Goal: Task Accomplishment & Management: Use online tool/utility

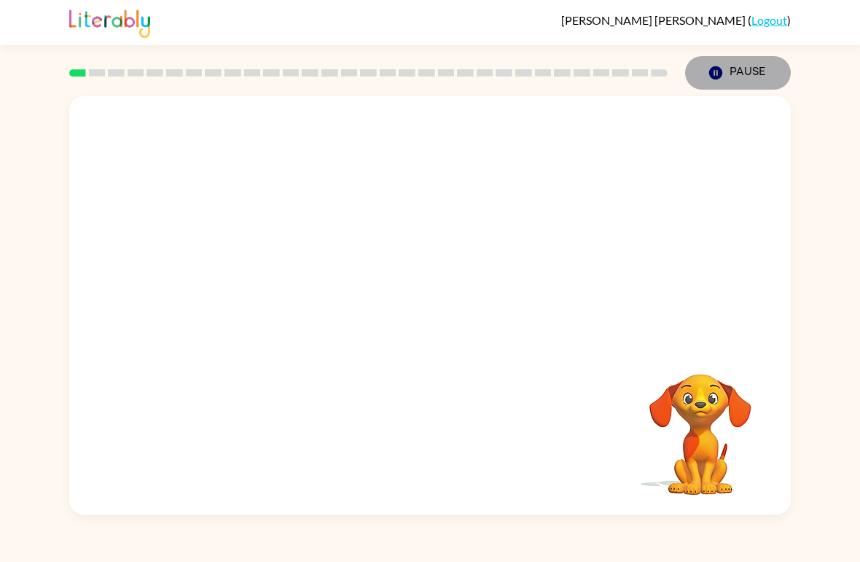
click at [725, 81] on button "Pause Pause" at bounding box center [738, 73] width 106 height 34
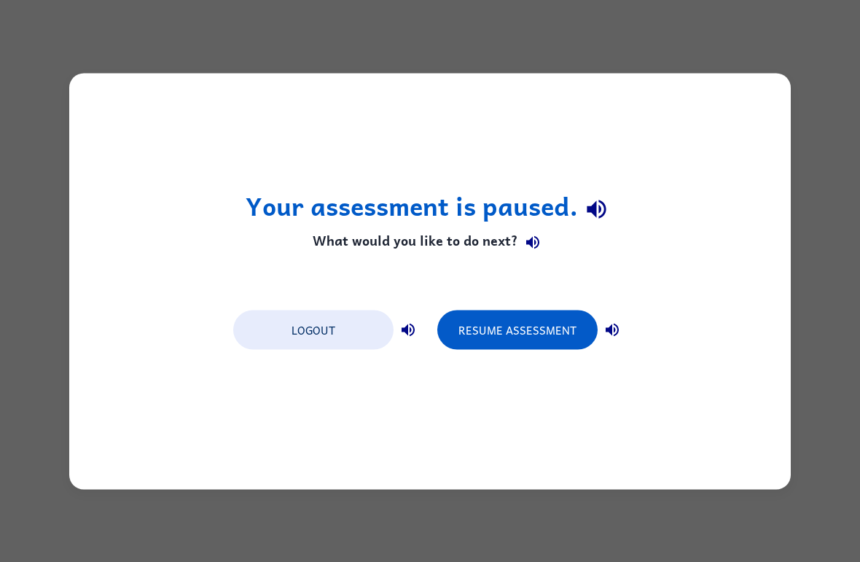
click at [501, 328] on button "Resume Assessment" at bounding box center [517, 329] width 160 height 39
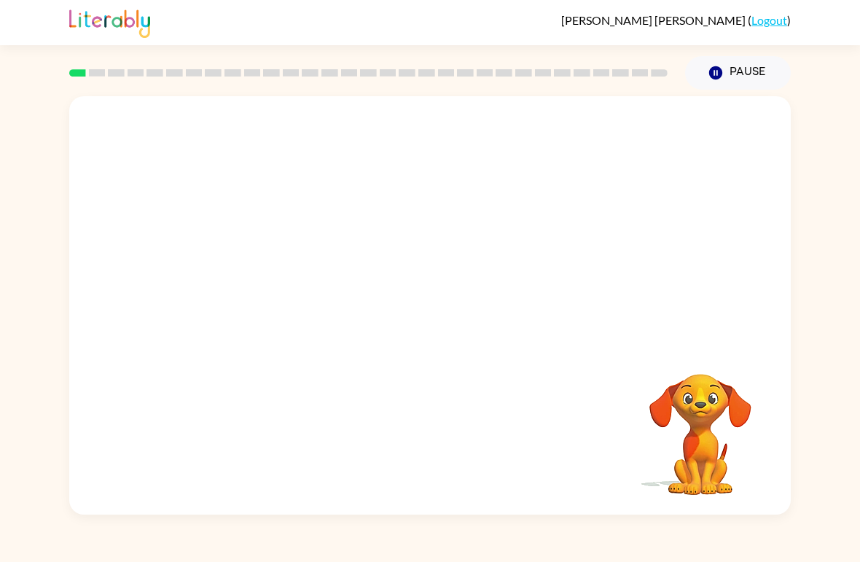
click at [741, 65] on button "Pause Pause" at bounding box center [738, 73] width 106 height 34
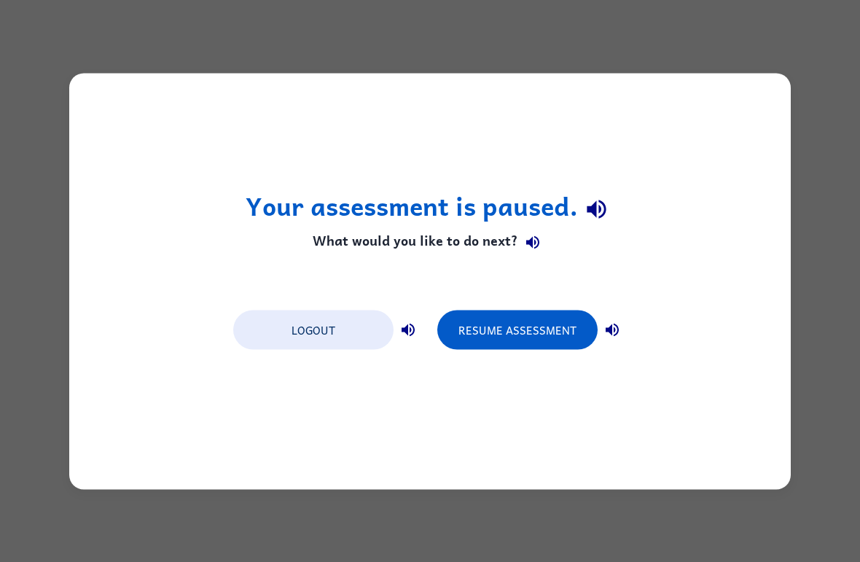
click at [531, 327] on button "Resume Assessment" at bounding box center [517, 329] width 160 height 39
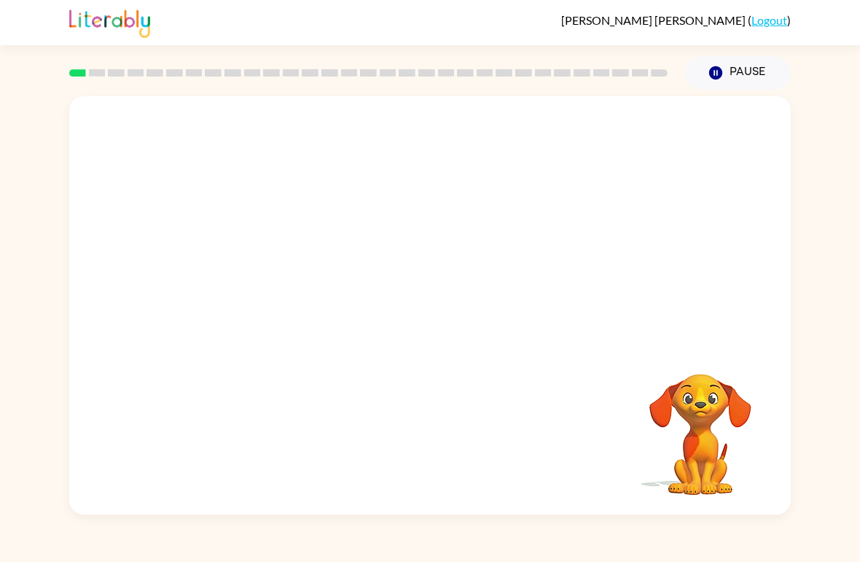
click at [397, 224] on video "Your browser must support playing .mp4 files to use Literably. Please try using…" at bounding box center [430, 219] width 722 height 247
click at [388, 233] on video "Your browser must support playing .mp4 files to use Literably. Please try using…" at bounding box center [430, 219] width 722 height 247
click at [422, 317] on div at bounding box center [429, 312] width 93 height 53
click at [415, 303] on button "button" at bounding box center [429, 312] width 93 height 53
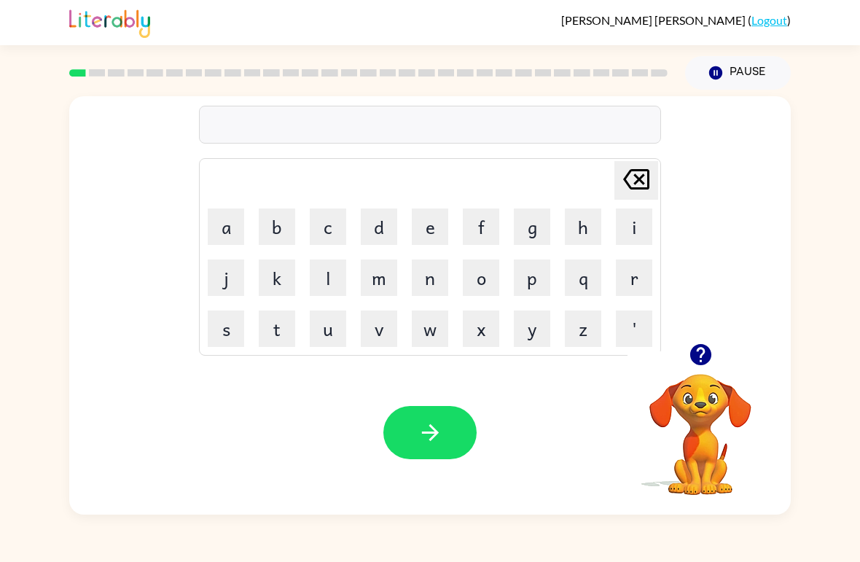
click at [635, 276] on button "r" at bounding box center [634, 278] width 36 height 36
click at [326, 322] on button "u" at bounding box center [328, 329] width 36 height 36
click at [283, 221] on button "b" at bounding box center [277, 226] width 36 height 36
click at [416, 433] on button "button" at bounding box center [429, 432] width 93 height 53
click at [380, 278] on button "m" at bounding box center [379, 278] width 36 height 36
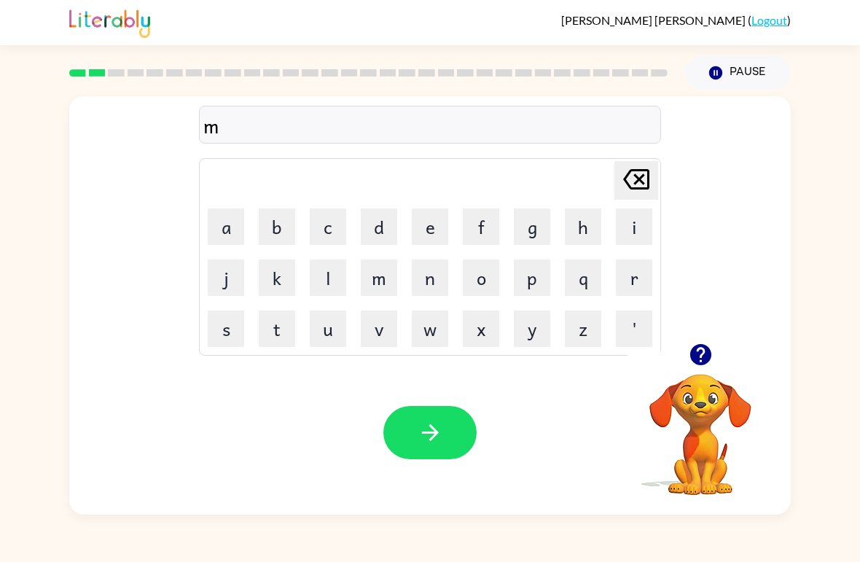
click at [474, 273] on button "o" at bounding box center [481, 278] width 36 height 36
click at [233, 217] on button "a" at bounding box center [226, 226] width 36 height 36
click at [484, 222] on button "f" at bounding box center [481, 226] width 36 height 36
click at [423, 439] on icon "button" at bounding box center [431, 433] width 26 height 26
click at [378, 214] on button "d" at bounding box center [379, 226] width 36 height 36
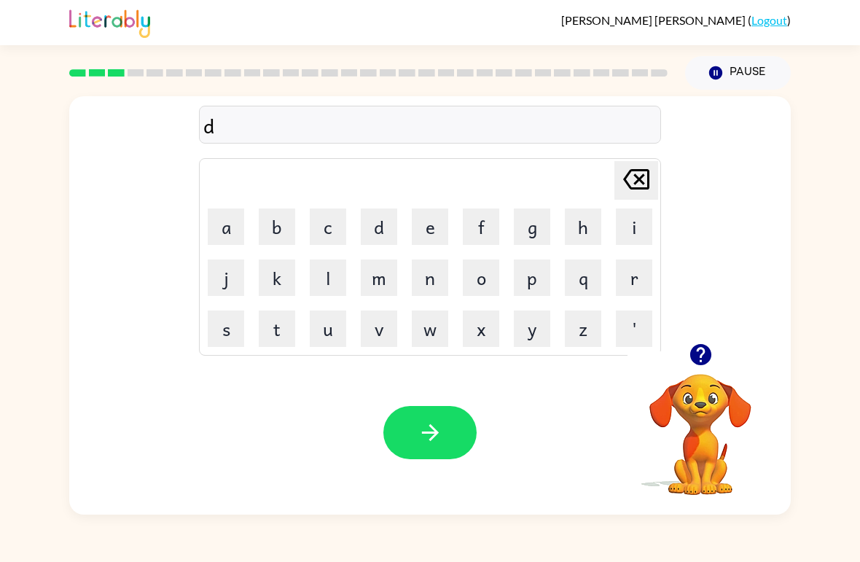
click at [436, 216] on button "e" at bounding box center [430, 226] width 36 height 36
click at [414, 445] on button "button" at bounding box center [429, 432] width 93 height 53
click at [216, 321] on button "s" at bounding box center [226, 329] width 36 height 36
click at [539, 286] on button "p" at bounding box center [532, 278] width 36 height 36
click at [481, 272] on button "o" at bounding box center [481, 278] width 36 height 36
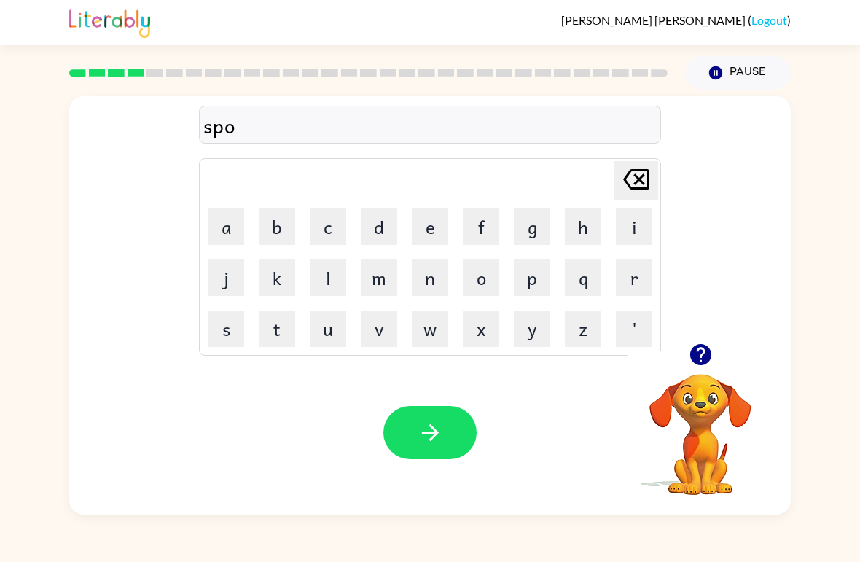
click at [270, 321] on button "t" at bounding box center [277, 329] width 36 height 36
click at [421, 421] on icon "button" at bounding box center [431, 433] width 26 height 26
click at [237, 331] on button "s" at bounding box center [226, 329] width 36 height 36
click at [431, 327] on button "w" at bounding box center [430, 329] width 36 height 36
click at [422, 229] on button "e" at bounding box center [430, 226] width 36 height 36
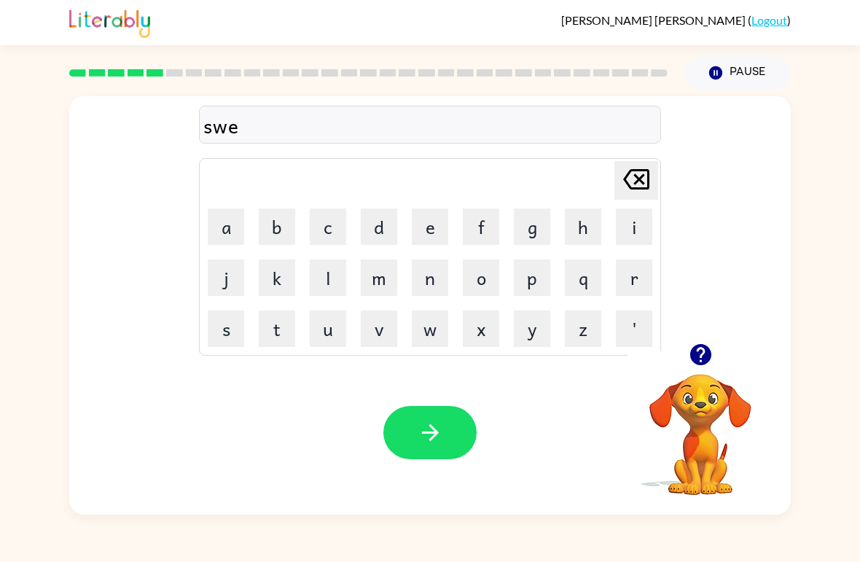
click at [530, 276] on button "p" at bounding box center [532, 278] width 36 height 36
click at [268, 326] on button "t" at bounding box center [277, 329] width 36 height 36
click at [403, 416] on button "button" at bounding box center [429, 432] width 93 height 53
click at [532, 269] on button "p" at bounding box center [532, 278] width 36 height 36
click at [429, 222] on button "e" at bounding box center [430, 226] width 36 height 36
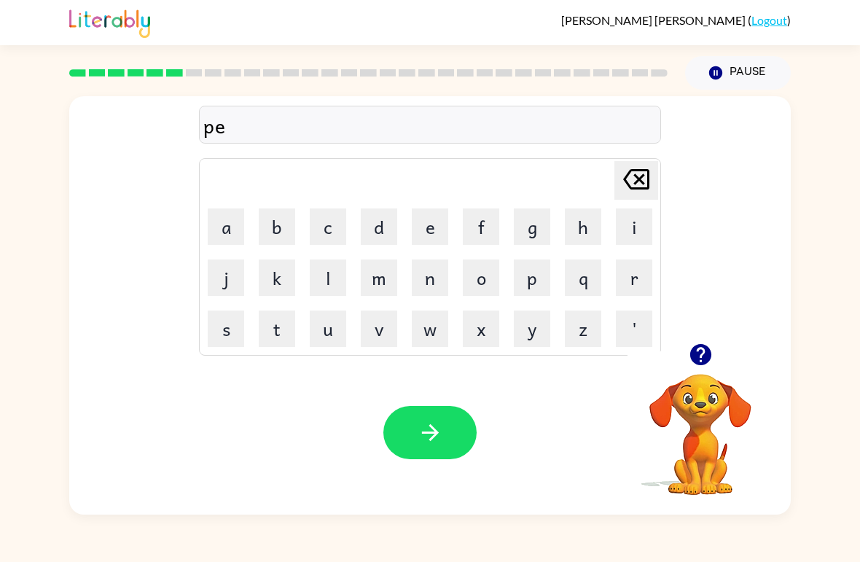
click at [649, 218] on button "i" at bounding box center [634, 226] width 36 height 36
click at [631, 171] on icon at bounding box center [636, 179] width 26 height 20
click at [642, 193] on icon "[PERSON_NAME] last character input" at bounding box center [636, 179] width 35 height 35
click at [636, 211] on button "i" at bounding box center [634, 226] width 36 height 36
click at [425, 222] on button "e" at bounding box center [430, 226] width 36 height 36
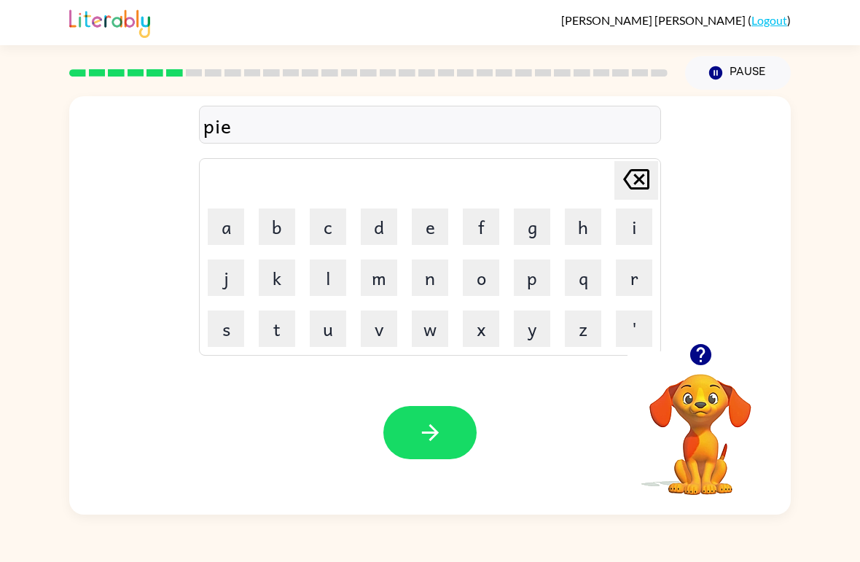
click at [410, 429] on button "button" at bounding box center [429, 432] width 93 height 53
click at [332, 227] on button "c" at bounding box center [328, 226] width 36 height 36
click at [220, 223] on button "a" at bounding box center [226, 226] width 36 height 36
click at [423, 270] on button "n" at bounding box center [430, 278] width 36 height 36
click at [381, 238] on button "d" at bounding box center [379, 226] width 36 height 36
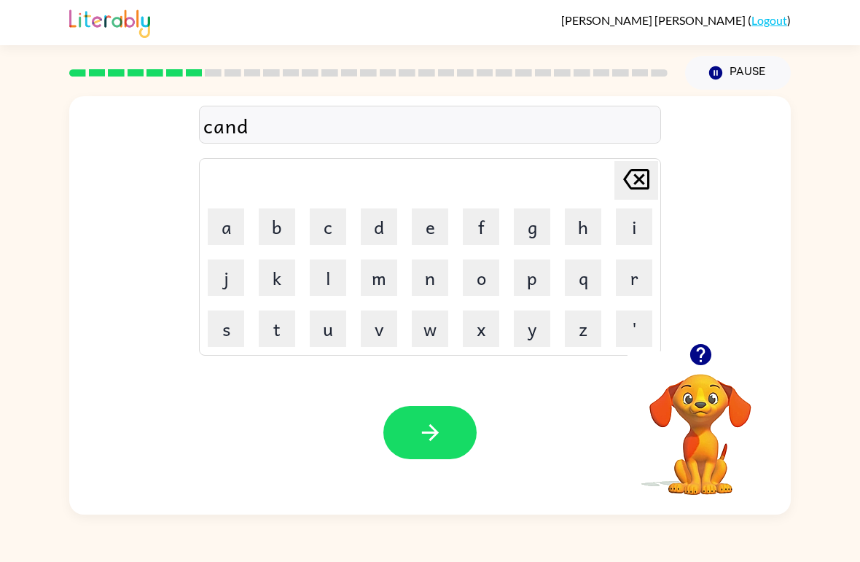
click at [320, 262] on button "l" at bounding box center [328, 278] width 36 height 36
click at [442, 216] on button "e" at bounding box center [430, 226] width 36 height 36
click at [408, 433] on button "button" at bounding box center [429, 432] width 93 height 53
click at [402, 418] on button "button" at bounding box center [429, 432] width 93 height 53
click at [276, 218] on button "b" at bounding box center [277, 226] width 36 height 36
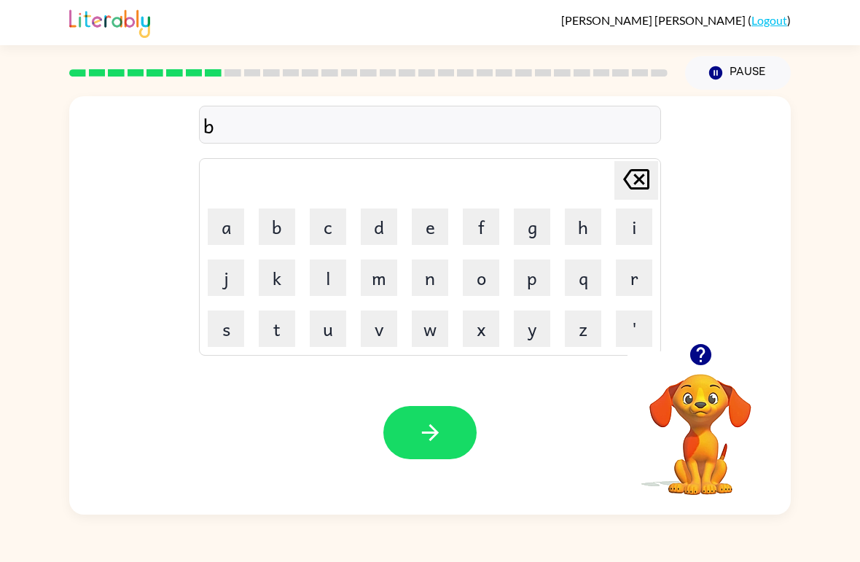
click at [211, 219] on button "a" at bounding box center [226, 226] width 36 height 36
click at [438, 229] on button "e" at bounding box center [430, 226] width 36 height 36
click at [469, 226] on button "f" at bounding box center [481, 226] width 36 height 36
click at [388, 419] on button "button" at bounding box center [429, 432] width 93 height 53
click at [323, 217] on button "c" at bounding box center [328, 226] width 36 height 36
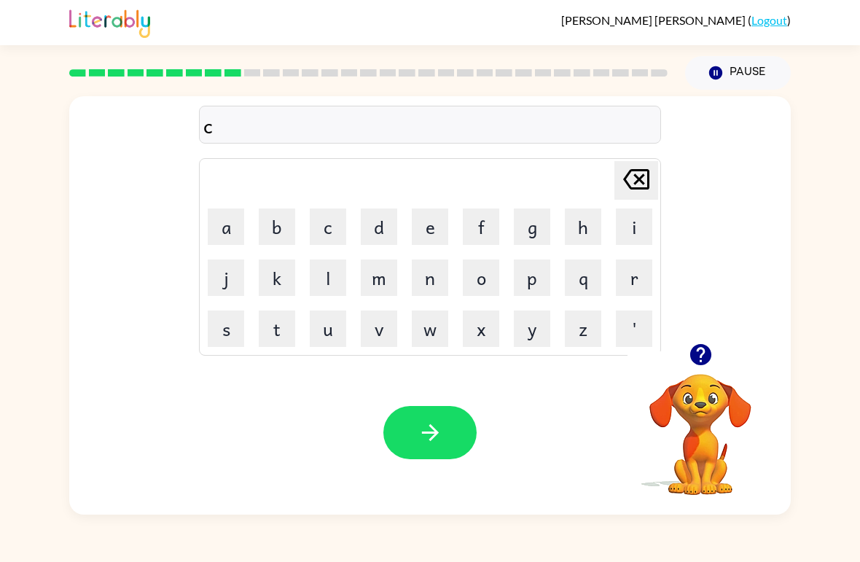
click at [317, 268] on button "l" at bounding box center [328, 278] width 36 height 36
click at [481, 268] on button "o" at bounding box center [481, 278] width 36 height 36
click at [441, 324] on button "w" at bounding box center [430, 329] width 36 height 36
click at [441, 286] on button "n" at bounding box center [430, 278] width 36 height 36
click at [406, 430] on button "button" at bounding box center [429, 432] width 93 height 53
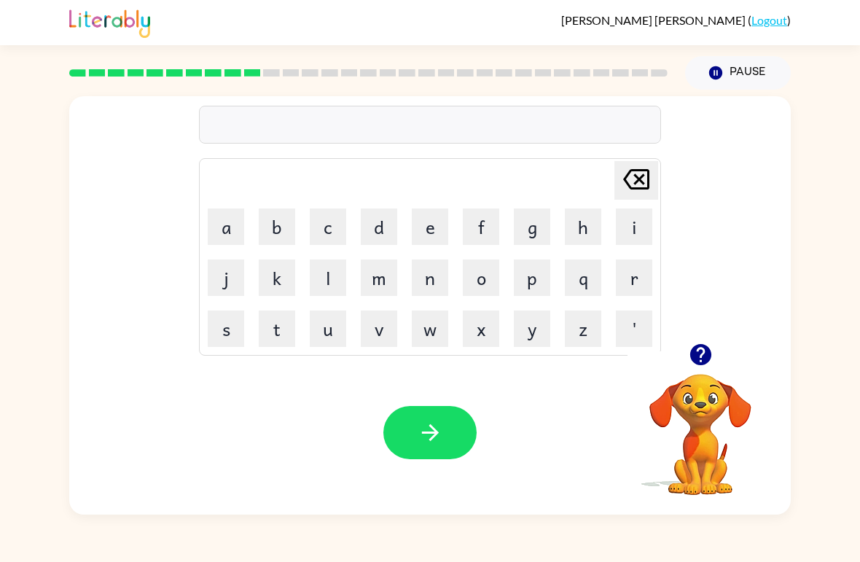
click at [215, 326] on button "s" at bounding box center [226, 329] width 36 height 36
click at [472, 270] on button "o" at bounding box center [481, 278] width 36 height 36
click at [327, 217] on button "c" at bounding box center [328, 226] width 36 height 36
click at [271, 264] on button "k" at bounding box center [277, 278] width 36 height 36
click at [415, 446] on button "button" at bounding box center [429, 432] width 93 height 53
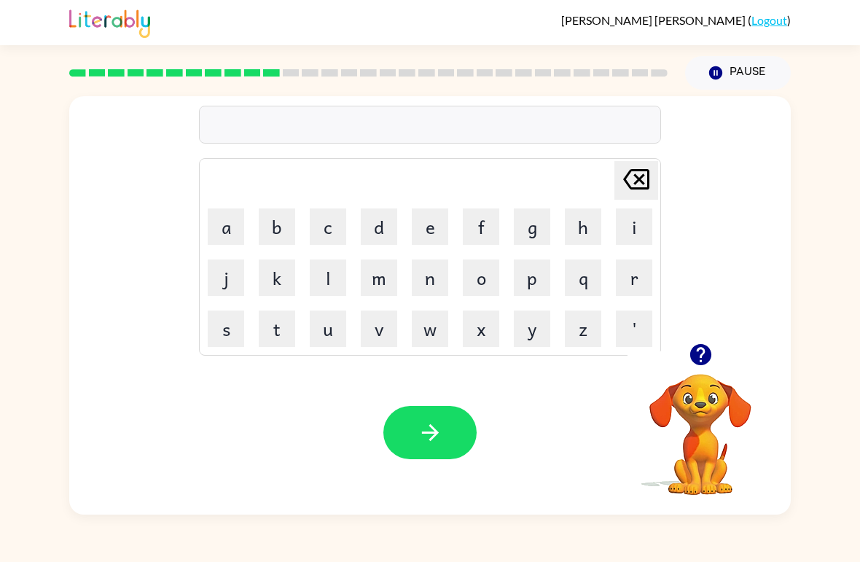
click at [539, 232] on button "g" at bounding box center [532, 226] width 36 height 36
click at [227, 218] on button "a" at bounding box center [226, 226] width 36 height 36
click at [216, 319] on button "s" at bounding box center [226, 329] width 36 height 36
click at [232, 340] on button "s" at bounding box center [226, 329] width 36 height 36
click at [414, 430] on button "button" at bounding box center [429, 432] width 93 height 53
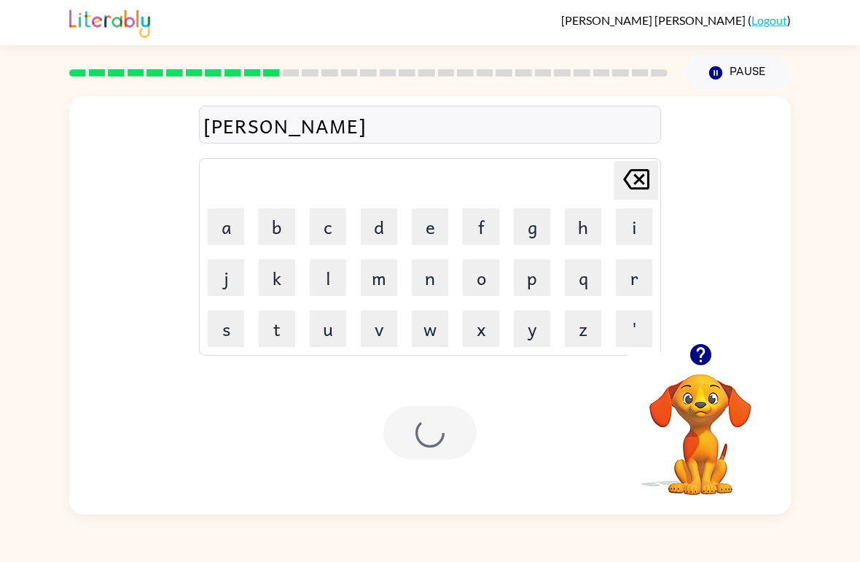
click at [414, 429] on div at bounding box center [429, 432] width 93 height 53
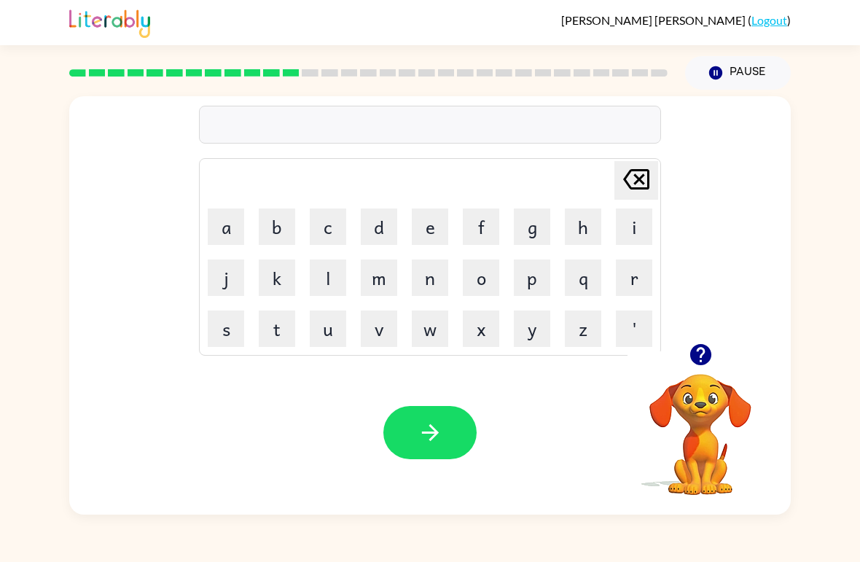
click at [442, 228] on button "e" at bounding box center [430, 226] width 36 height 36
click at [499, 336] on button "x" at bounding box center [481, 329] width 36 height 36
click at [230, 321] on button "s" at bounding box center [226, 329] width 36 height 36
click at [532, 284] on button "p" at bounding box center [532, 278] width 36 height 36
click at [479, 278] on button "o" at bounding box center [481, 278] width 36 height 36
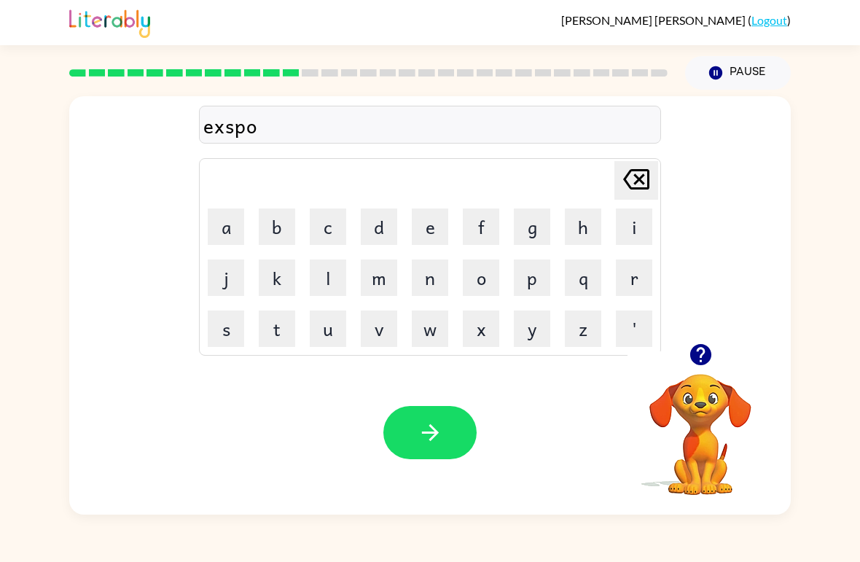
click at [397, 424] on button "button" at bounding box center [429, 432] width 93 height 53
click at [228, 324] on button "s" at bounding box center [226, 329] width 36 height 36
click at [443, 219] on button "e" at bounding box center [430, 226] width 36 height 36
click at [290, 328] on button "t" at bounding box center [277, 329] width 36 height 36
click at [624, 165] on icon "[PERSON_NAME] last character input" at bounding box center [636, 179] width 35 height 35
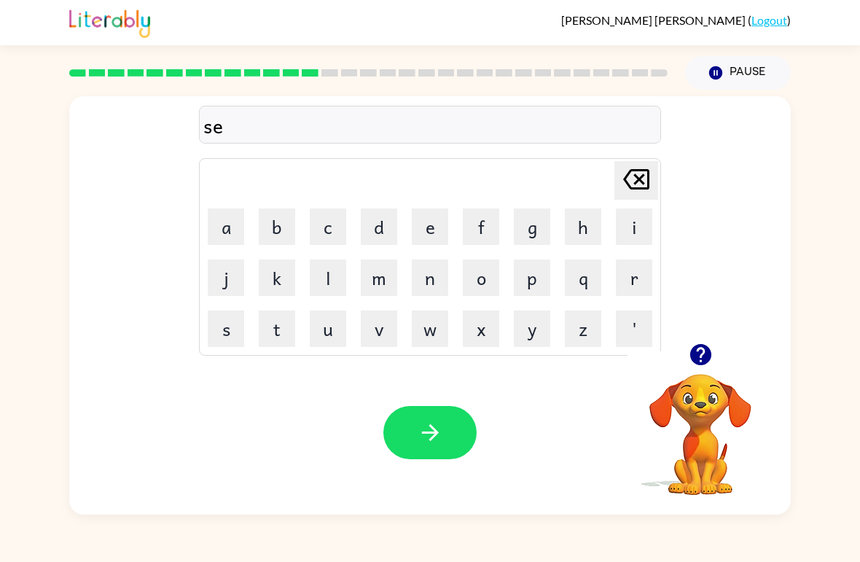
click at [442, 217] on button "e" at bounding box center [430, 226] width 36 height 36
click at [276, 332] on button "t" at bounding box center [277, 329] width 36 height 36
click at [631, 177] on icon "[PERSON_NAME] last character input" at bounding box center [636, 179] width 35 height 35
click at [631, 176] on icon "[PERSON_NAME] last character input" at bounding box center [636, 179] width 35 height 35
click at [639, 177] on icon "[PERSON_NAME] last character input" at bounding box center [636, 179] width 35 height 35
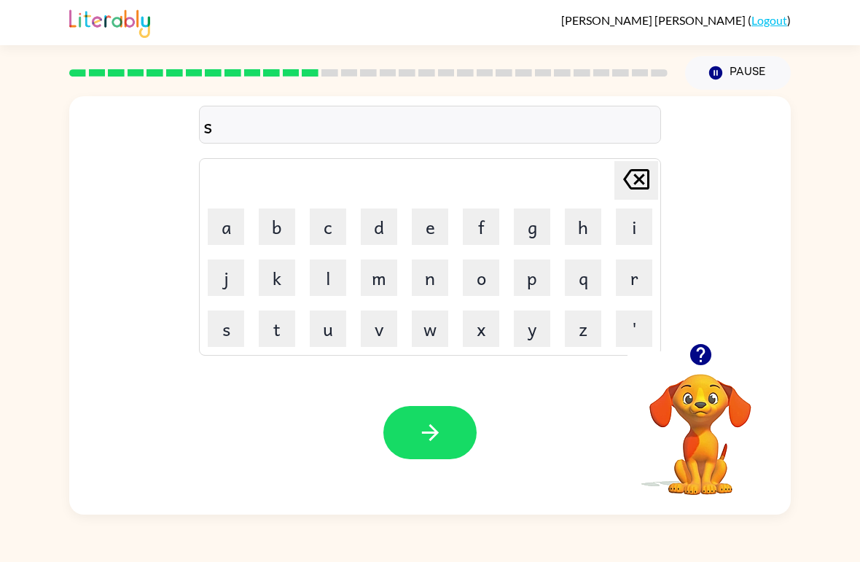
click at [638, 176] on icon "[PERSON_NAME] last character input" at bounding box center [636, 179] width 35 height 35
click at [214, 326] on button "s" at bounding box center [226, 329] width 36 height 36
click at [445, 320] on button "w" at bounding box center [430, 329] width 36 height 36
click at [428, 211] on button "e" at bounding box center [430, 226] width 36 height 36
click at [427, 211] on button "e" at bounding box center [430, 226] width 36 height 36
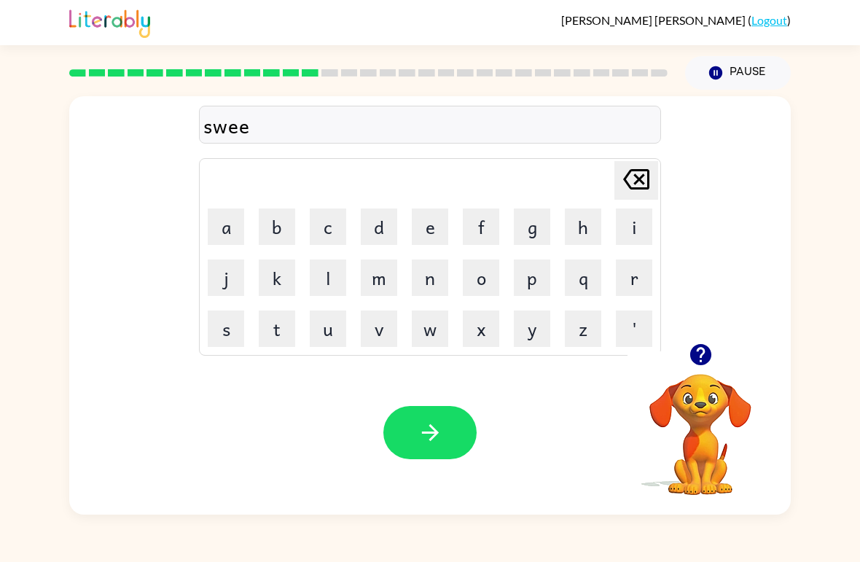
click at [265, 336] on button "t" at bounding box center [277, 329] width 36 height 36
click at [633, 221] on button "i" at bounding box center [634, 226] width 36 height 36
click at [227, 321] on button "s" at bounding box center [226, 329] width 36 height 36
click at [407, 426] on button "button" at bounding box center [429, 432] width 93 height 53
click at [587, 216] on button "h" at bounding box center [583, 226] width 36 height 36
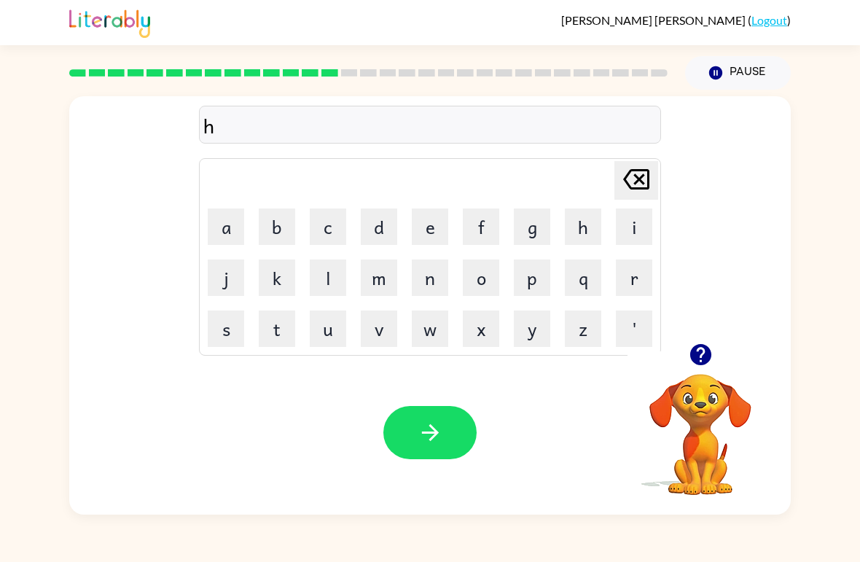
click at [633, 218] on button "i" at bounding box center [634, 226] width 36 height 36
click at [529, 265] on button "p" at bounding box center [532, 278] width 36 height 36
click at [488, 263] on button "o" at bounding box center [481, 278] width 36 height 36
click at [413, 415] on button "button" at bounding box center [429, 432] width 93 height 53
click at [488, 219] on button "f" at bounding box center [481, 226] width 36 height 36
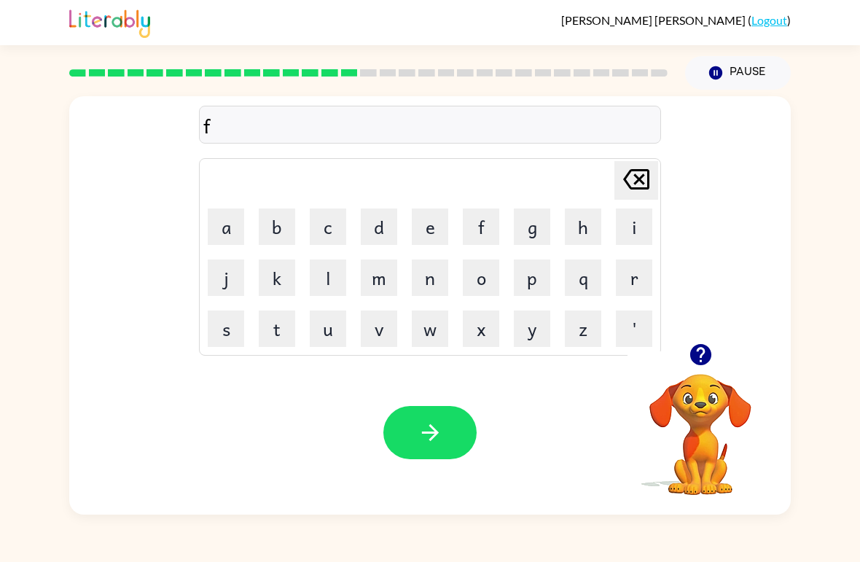
click at [485, 272] on button "o" at bounding box center [481, 278] width 36 height 36
click at [229, 212] on button "a" at bounding box center [226, 226] width 36 height 36
click at [325, 200] on table "[PERSON_NAME] last character input a b c d e f g h i j k l m n o p q r s t u v …" at bounding box center [430, 257] width 461 height 196
click at [332, 213] on button "c" at bounding box center [328, 226] width 36 height 36
click at [428, 433] on icon "button" at bounding box center [429, 432] width 17 height 17
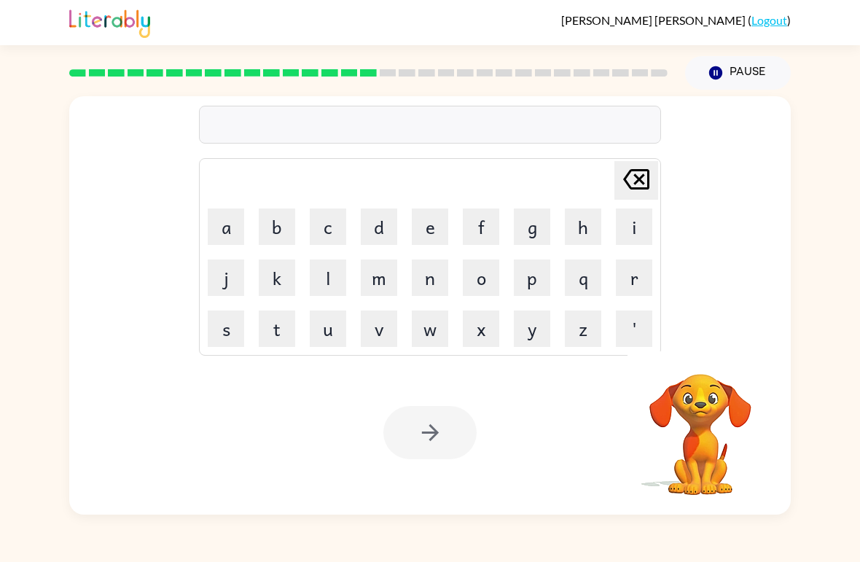
click at [410, 439] on div at bounding box center [429, 432] width 93 height 53
click at [433, 415] on div at bounding box center [429, 432] width 93 height 53
click at [429, 331] on button "w" at bounding box center [430, 329] width 36 height 36
click at [418, 227] on button "e" at bounding box center [430, 226] width 36 height 36
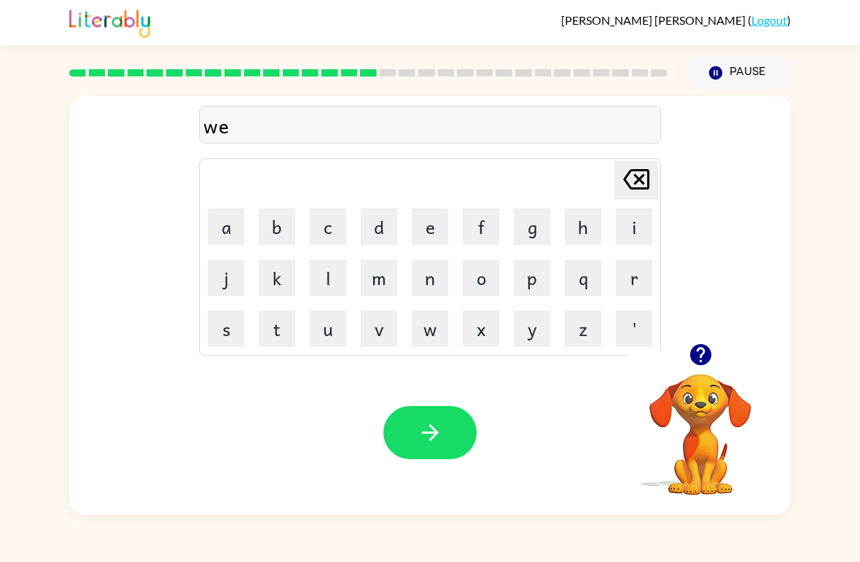
click at [281, 210] on button "b" at bounding box center [277, 226] width 36 height 36
click at [426, 418] on button "button" at bounding box center [429, 432] width 93 height 53
click at [218, 314] on button "s" at bounding box center [226, 329] width 36 height 36
click at [318, 265] on button "l" at bounding box center [328, 278] width 36 height 36
click at [434, 210] on button "e" at bounding box center [430, 226] width 36 height 36
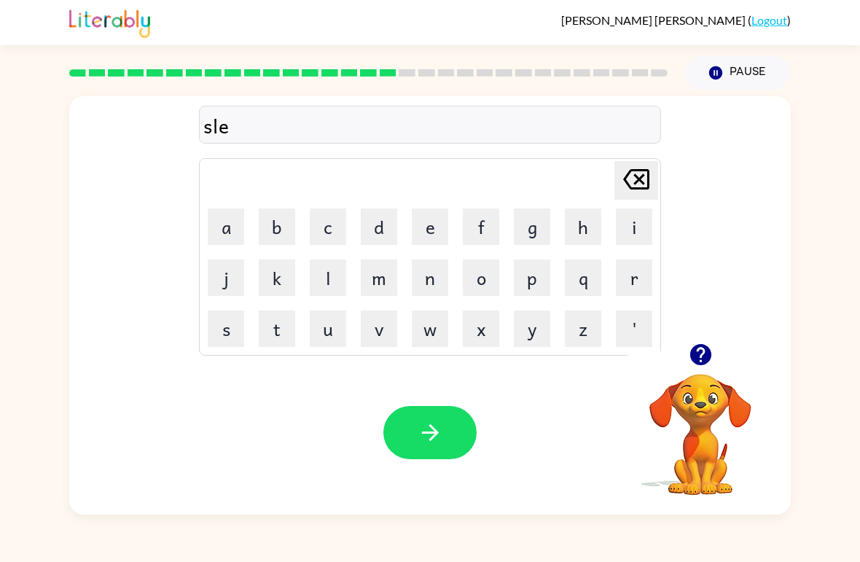
click at [431, 207] on td "e" at bounding box center [430, 227] width 50 height 50
click at [424, 214] on button "e" at bounding box center [430, 226] width 36 height 36
click at [273, 334] on button "t" at bounding box center [277, 329] width 36 height 36
click at [640, 163] on icon "[PERSON_NAME] last character input" at bounding box center [636, 179] width 35 height 35
click at [537, 278] on button "p" at bounding box center [532, 278] width 36 height 36
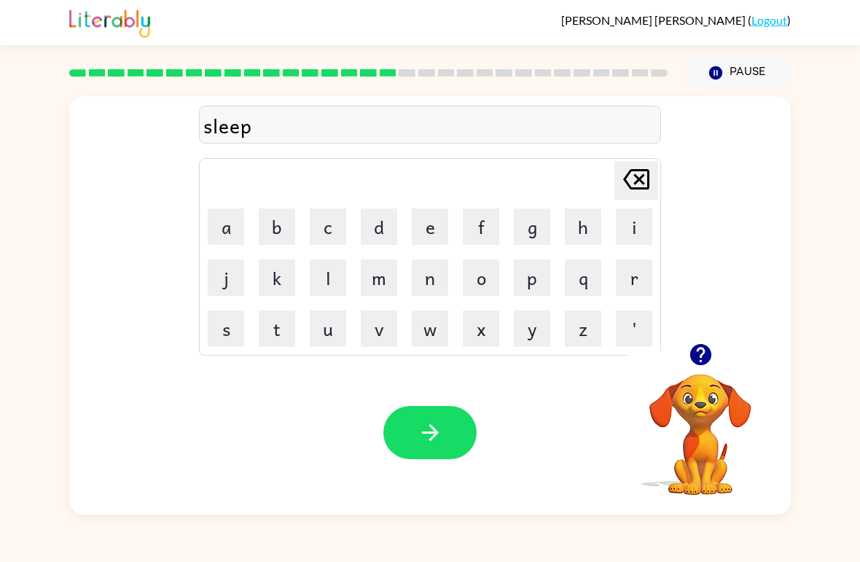
click at [409, 421] on button "button" at bounding box center [429, 432] width 93 height 53
click at [590, 219] on button "h" at bounding box center [583, 226] width 36 height 36
click at [230, 239] on button "a" at bounding box center [226, 226] width 36 height 36
click at [639, 273] on button "r" at bounding box center [634, 278] width 36 height 36
click at [384, 220] on button "d" at bounding box center [379, 226] width 36 height 36
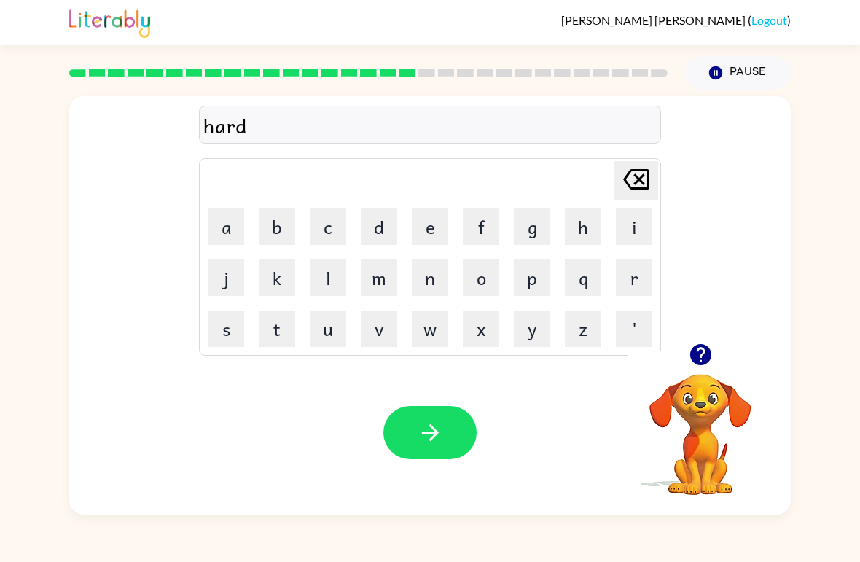
click at [428, 434] on icon "button" at bounding box center [431, 433] width 26 height 26
click at [633, 289] on button "r" at bounding box center [634, 278] width 36 height 36
click at [477, 286] on button "o" at bounding box center [481, 278] width 36 height 36
click at [378, 221] on button "d" at bounding box center [379, 226] width 36 height 36
click at [410, 431] on button "button" at bounding box center [429, 432] width 93 height 53
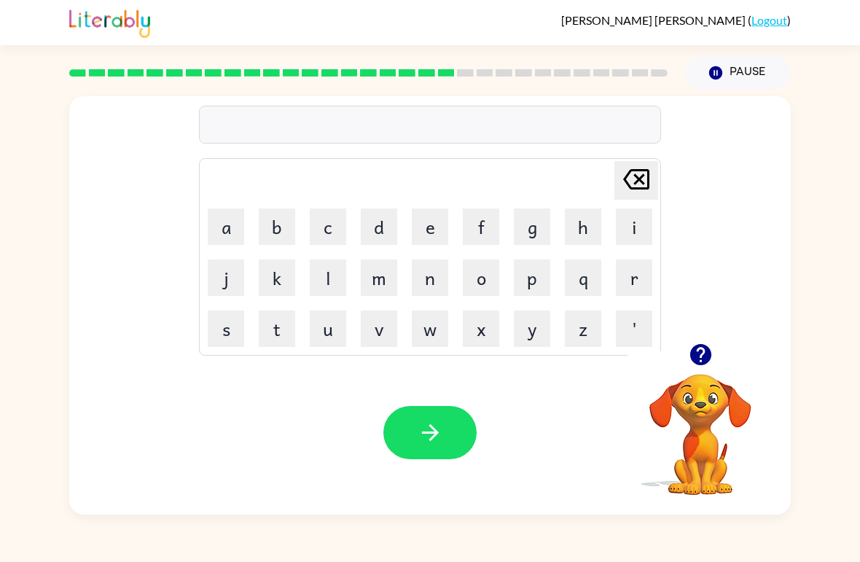
click at [639, 279] on button "r" at bounding box center [634, 278] width 36 height 36
click at [416, 237] on button "e" at bounding box center [430, 226] width 36 height 36
click at [218, 331] on button "s" at bounding box center [226, 329] width 36 height 36
click at [273, 319] on button "t" at bounding box center [277, 329] width 36 height 36
click at [333, 271] on button "l" at bounding box center [328, 278] width 36 height 36
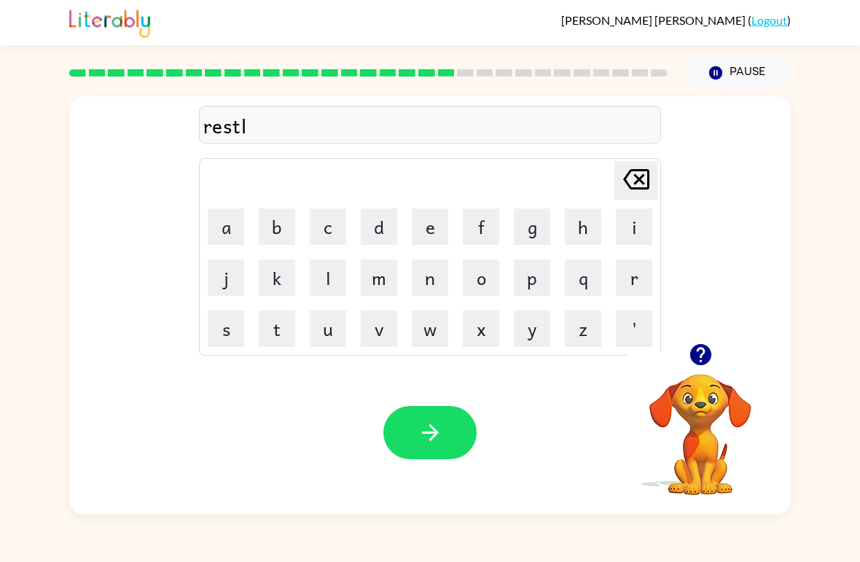
click at [639, 163] on icon "[PERSON_NAME] last character input" at bounding box center [636, 179] width 35 height 35
click at [636, 213] on button "i" at bounding box center [634, 226] width 36 height 36
click at [378, 214] on button "d" at bounding box center [379, 226] width 36 height 36
click at [426, 449] on button "button" at bounding box center [429, 432] width 93 height 53
click at [441, 338] on button "w" at bounding box center [430, 329] width 36 height 36
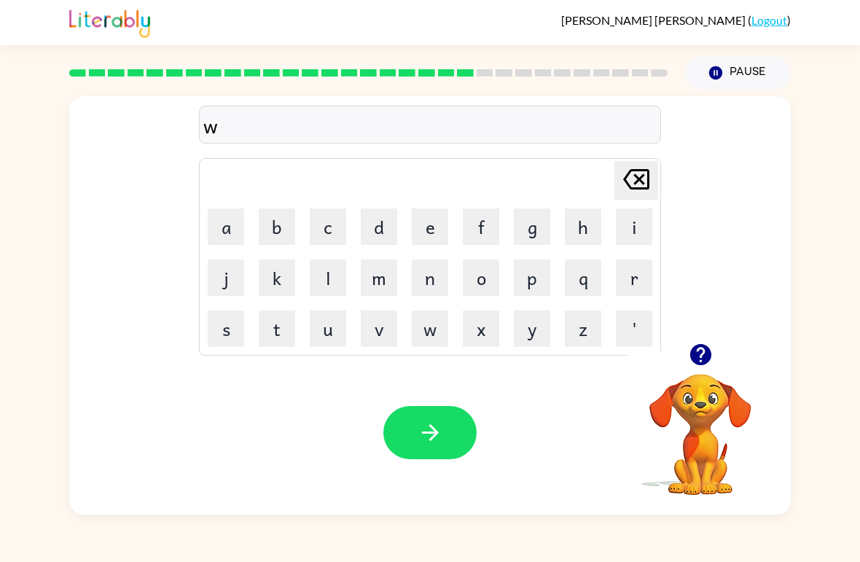
click at [217, 211] on button "a" at bounding box center [226, 226] width 36 height 36
click at [270, 267] on button "k" at bounding box center [277, 278] width 36 height 36
click at [424, 209] on button "e" at bounding box center [430, 226] width 36 height 36
click at [407, 429] on button "button" at bounding box center [429, 432] width 93 height 53
click at [227, 328] on button "s" at bounding box center [226, 329] width 36 height 36
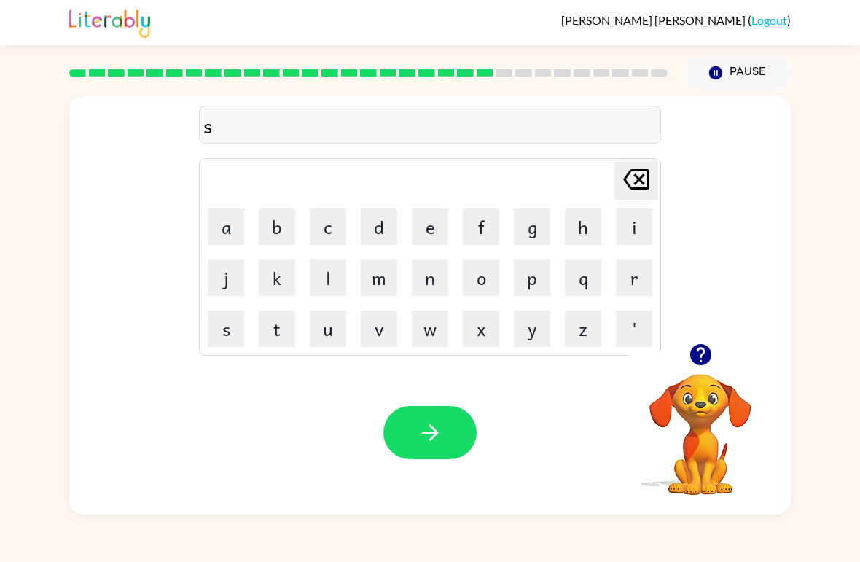
click at [436, 264] on button "n" at bounding box center [430, 278] width 36 height 36
click at [475, 283] on button "o" at bounding box center [481, 278] width 36 height 36
click at [434, 315] on button "w" at bounding box center [430, 329] width 36 height 36
click at [379, 260] on button "m" at bounding box center [379, 278] width 36 height 36
click at [227, 219] on button "a" at bounding box center [226, 226] width 36 height 36
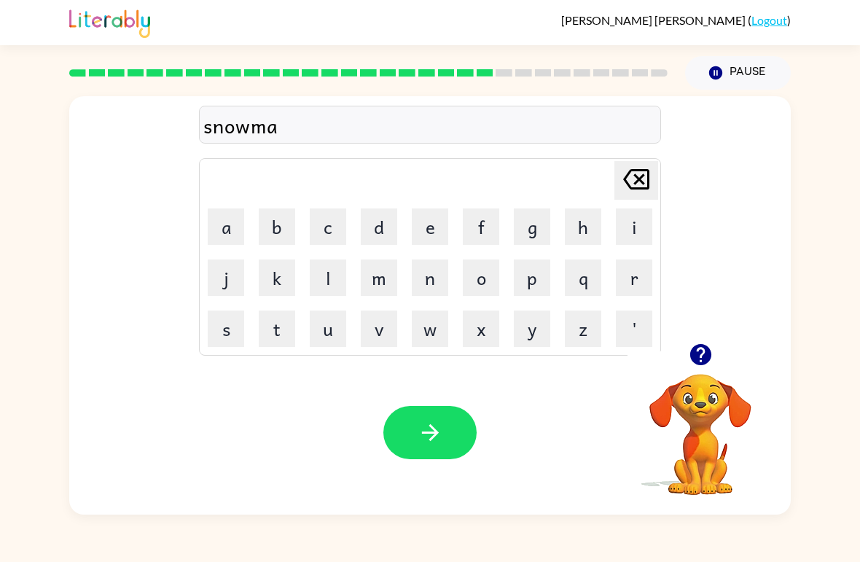
click at [430, 278] on button "n" at bounding box center [430, 278] width 36 height 36
click at [413, 426] on button "button" at bounding box center [429, 432] width 93 height 53
click at [415, 315] on button "w" at bounding box center [430, 329] width 36 height 36
click at [634, 199] on div "[PERSON_NAME] last character input" at bounding box center [636, 180] width 35 height 37
click at [272, 327] on button "t" at bounding box center [277, 329] width 36 height 36
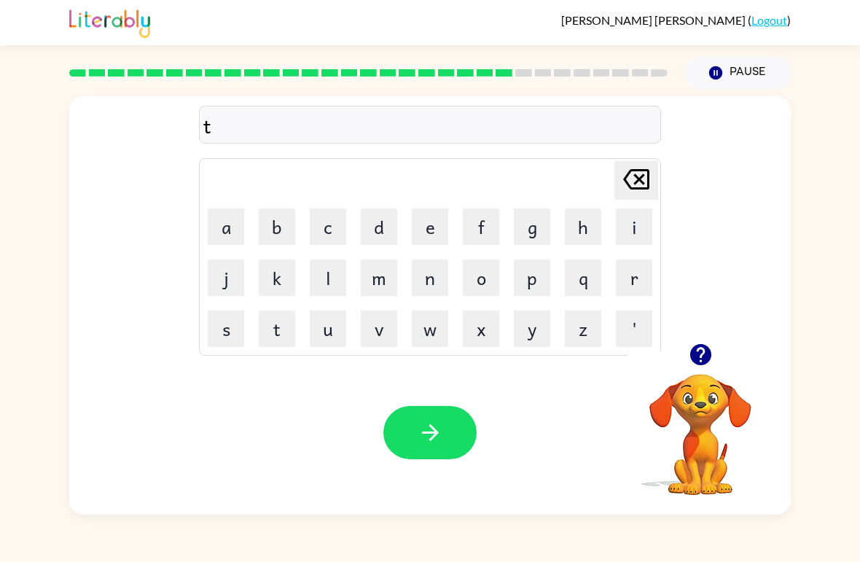
click at [656, 171] on button "[PERSON_NAME] last character input" at bounding box center [637, 180] width 44 height 39
click at [420, 331] on button "w" at bounding box center [430, 329] width 36 height 36
click at [635, 212] on button "i" at bounding box center [634, 226] width 36 height 36
click at [426, 273] on button "n" at bounding box center [430, 278] width 36 height 36
click at [288, 324] on button "t" at bounding box center [277, 329] width 36 height 36
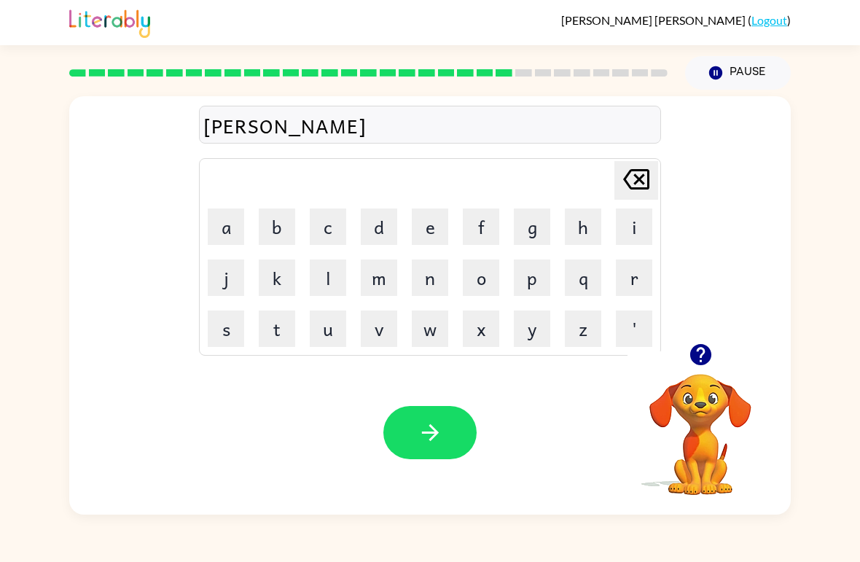
click at [428, 213] on button "e" at bounding box center [430, 226] width 36 height 36
click at [630, 265] on button "r" at bounding box center [634, 278] width 36 height 36
click at [409, 434] on button "button" at bounding box center [429, 432] width 93 height 53
click at [319, 222] on button "c" at bounding box center [328, 226] width 36 height 36
click at [428, 227] on button "e" at bounding box center [430, 226] width 36 height 36
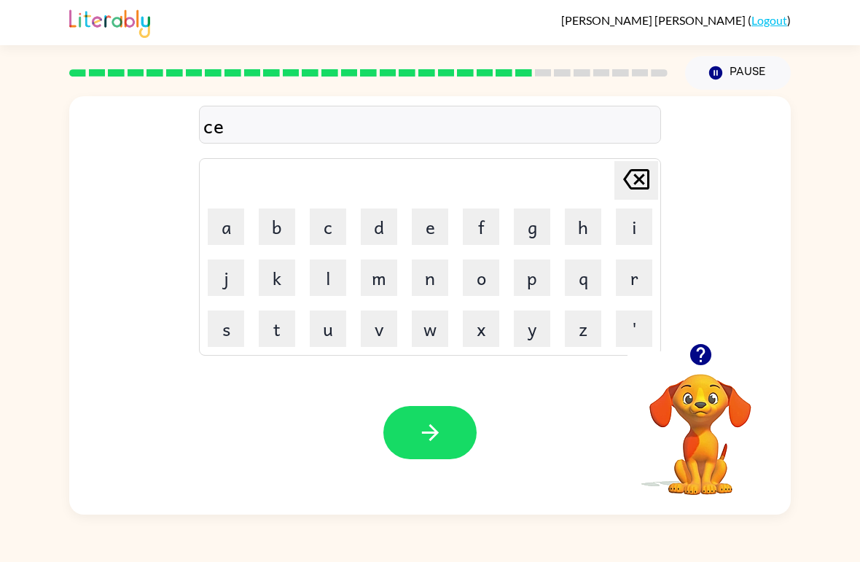
click at [228, 328] on button "s" at bounding box center [226, 329] width 36 height 36
click at [273, 313] on button "t" at bounding box center [277, 329] width 36 height 36
click at [404, 428] on button "button" at bounding box center [429, 432] width 93 height 53
click at [222, 327] on button "s" at bounding box center [226, 329] width 36 height 36
click at [483, 265] on button "o" at bounding box center [481, 278] width 36 height 36
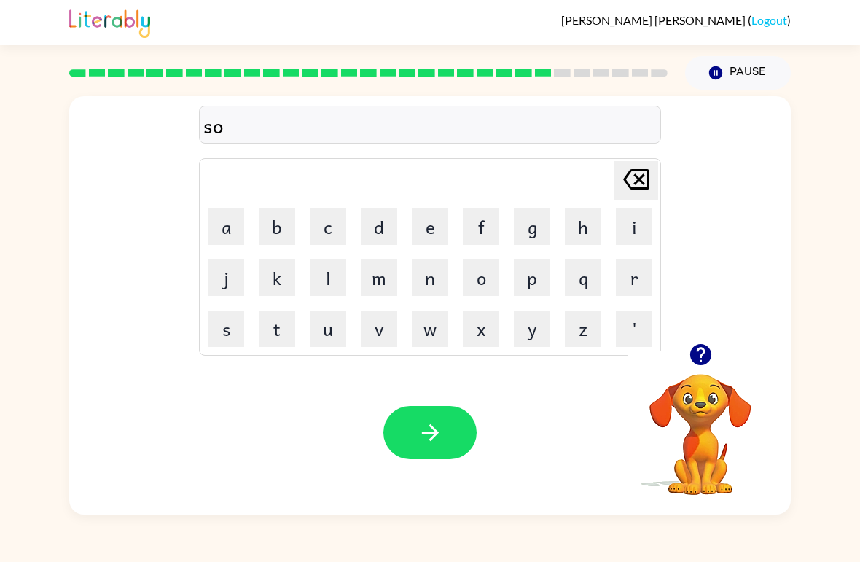
click at [368, 219] on button "d" at bounding box center [379, 226] width 36 height 36
click at [440, 213] on button "e" at bounding box center [430, 226] width 36 height 36
click at [421, 448] on button "button" at bounding box center [429, 432] width 93 height 53
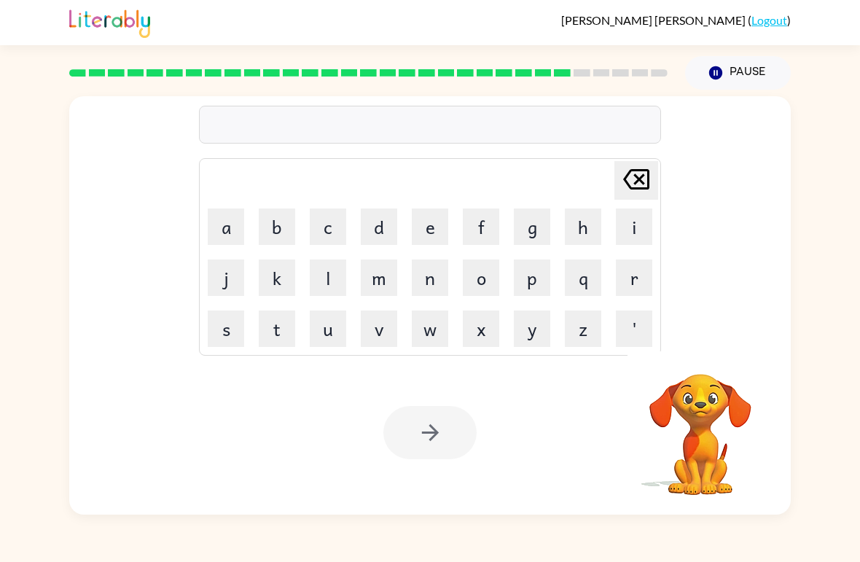
click at [326, 216] on button "c" at bounding box center [328, 226] width 36 height 36
click at [488, 272] on button "o" at bounding box center [481, 278] width 36 height 36
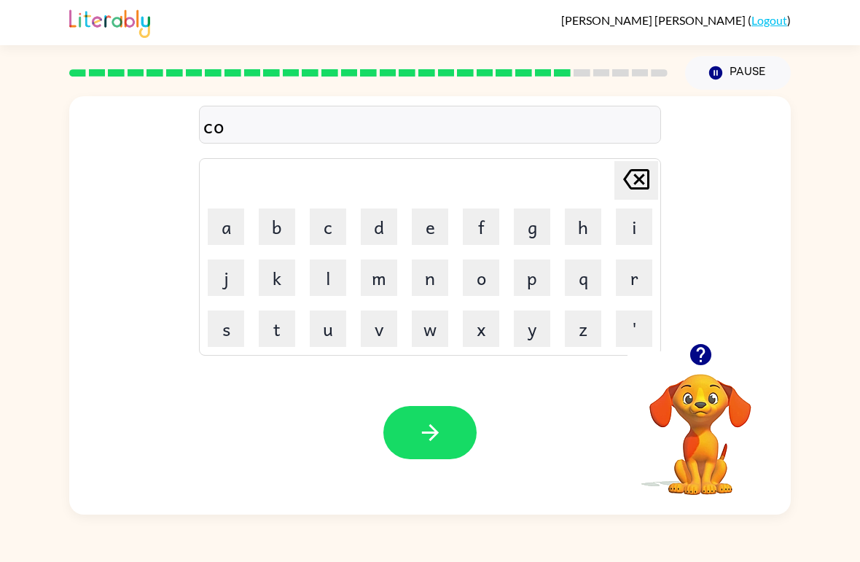
click at [432, 279] on button "n" at bounding box center [430, 278] width 36 height 36
click at [430, 217] on button "e" at bounding box center [430, 226] width 36 height 36
click at [405, 413] on button "button" at bounding box center [429, 432] width 93 height 53
click at [265, 275] on button "k" at bounding box center [277, 278] width 36 height 36
click at [649, 173] on icon at bounding box center [636, 179] width 26 height 20
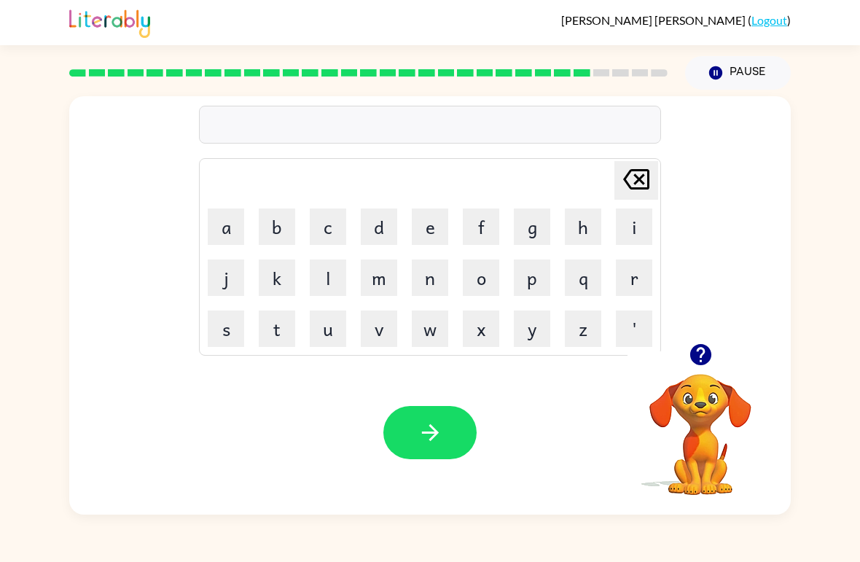
click at [329, 219] on button "c" at bounding box center [328, 226] width 36 height 36
click at [218, 227] on button "a" at bounding box center [226, 226] width 36 height 36
click at [437, 275] on button "n" at bounding box center [430, 278] width 36 height 36
click at [410, 401] on div "Your browser must support playing .mp4 files to use Literably. Please try using…" at bounding box center [430, 433] width 722 height 164
click at [406, 414] on button "button" at bounding box center [429, 432] width 93 height 53
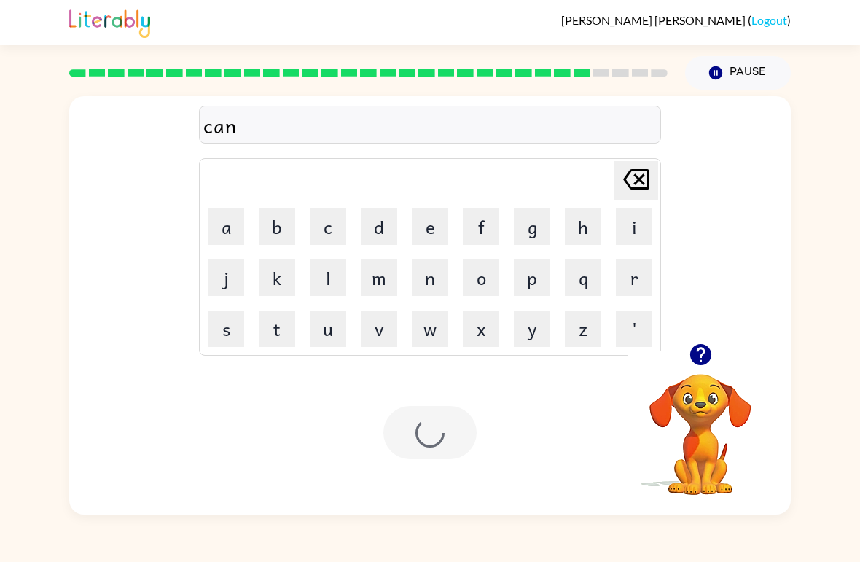
click at [405, 414] on div at bounding box center [429, 432] width 93 height 53
click at [233, 314] on button "s" at bounding box center [226, 329] width 36 height 36
click at [323, 326] on button "u" at bounding box center [328, 329] width 36 height 36
click at [271, 323] on button "t" at bounding box center [277, 329] width 36 height 36
click at [425, 224] on button "e" at bounding box center [430, 226] width 36 height 36
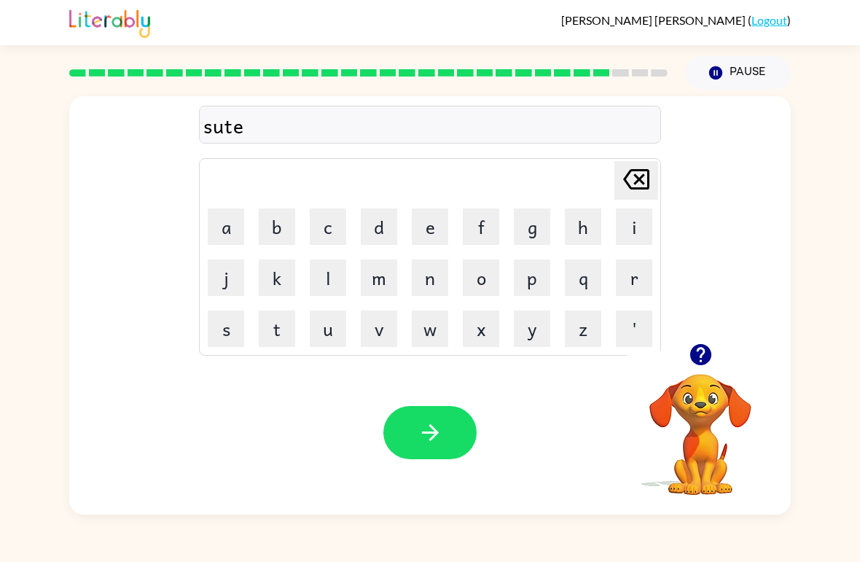
click at [422, 435] on icon "button" at bounding box center [431, 433] width 26 height 26
click at [270, 313] on button "t" at bounding box center [277, 329] width 36 height 36
click at [582, 234] on button "h" at bounding box center [583, 226] width 36 height 36
click at [638, 198] on div "[PERSON_NAME] last character input" at bounding box center [636, 180] width 35 height 37
click at [588, 212] on button "h" at bounding box center [583, 226] width 36 height 36
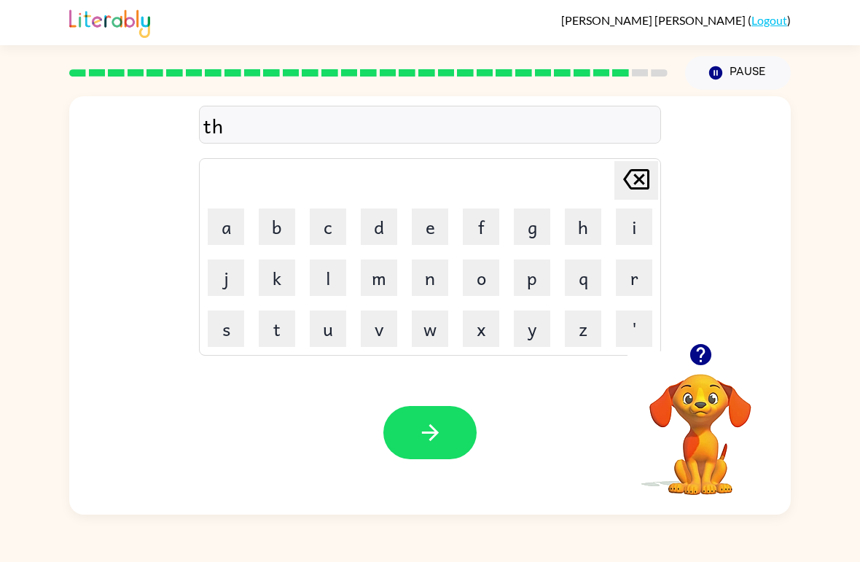
click at [639, 236] on button "i" at bounding box center [634, 226] width 36 height 36
click at [274, 324] on button "t" at bounding box center [277, 329] width 36 height 36
click at [428, 219] on button "e" at bounding box center [430, 226] width 36 height 36
click at [426, 440] on icon "button" at bounding box center [431, 433] width 26 height 26
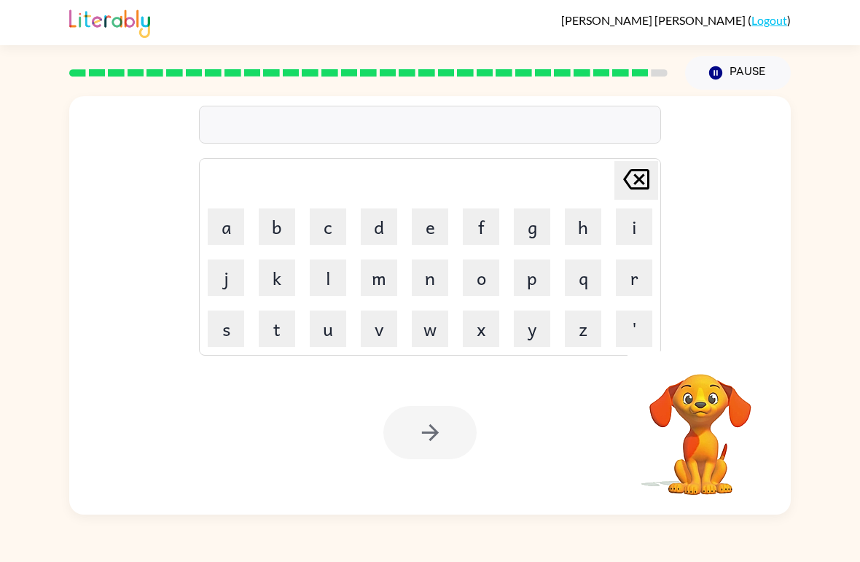
click at [420, 422] on div at bounding box center [429, 432] width 93 height 53
click at [633, 273] on button "r" at bounding box center [634, 278] width 36 height 36
click at [642, 215] on button "i" at bounding box center [634, 226] width 36 height 36
click at [542, 273] on button "p" at bounding box center [532, 278] width 36 height 36
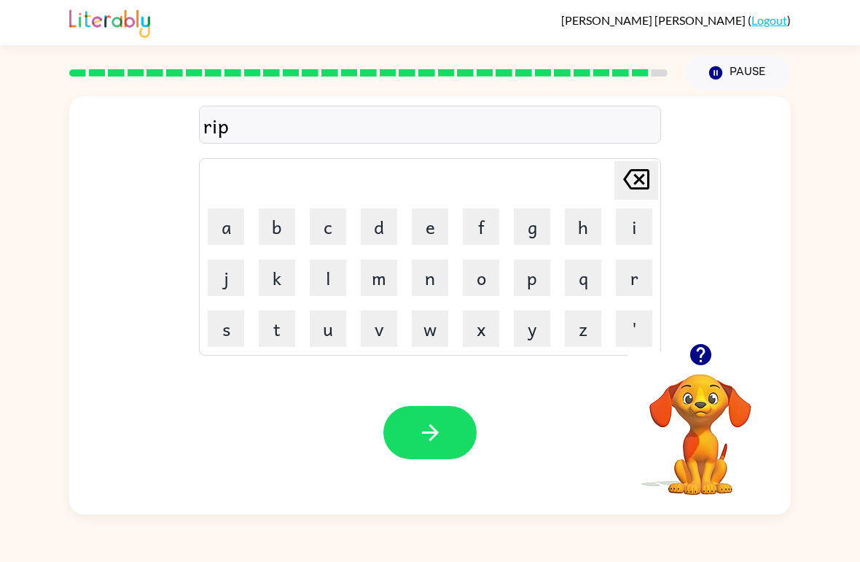
click at [418, 212] on button "e" at bounding box center [430, 226] width 36 height 36
click at [423, 429] on icon "button" at bounding box center [431, 433] width 26 height 26
